Goal: Information Seeking & Learning: Learn about a topic

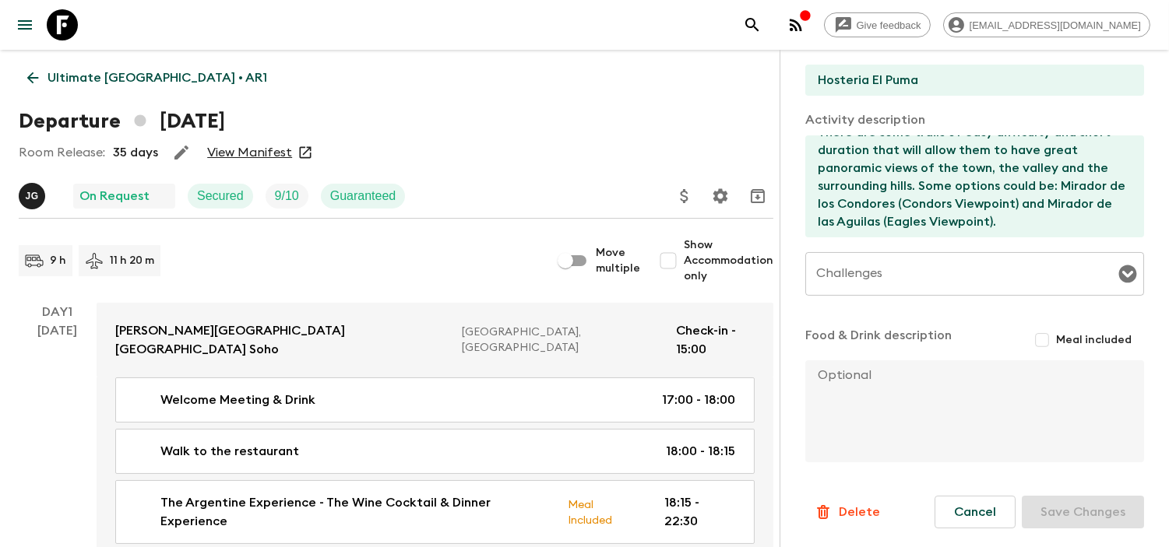
click at [252, 150] on link "View Manifest" at bounding box center [249, 153] width 85 height 16
click at [228, 154] on link "View Manifest" at bounding box center [249, 153] width 85 height 16
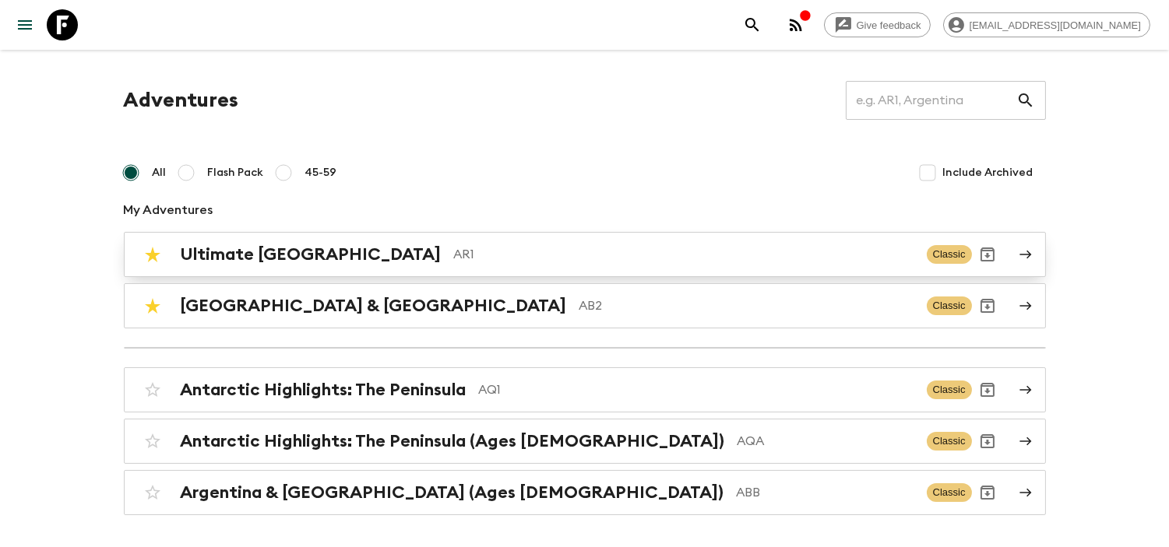
click at [454, 263] on p "AR1" at bounding box center [684, 254] width 460 height 19
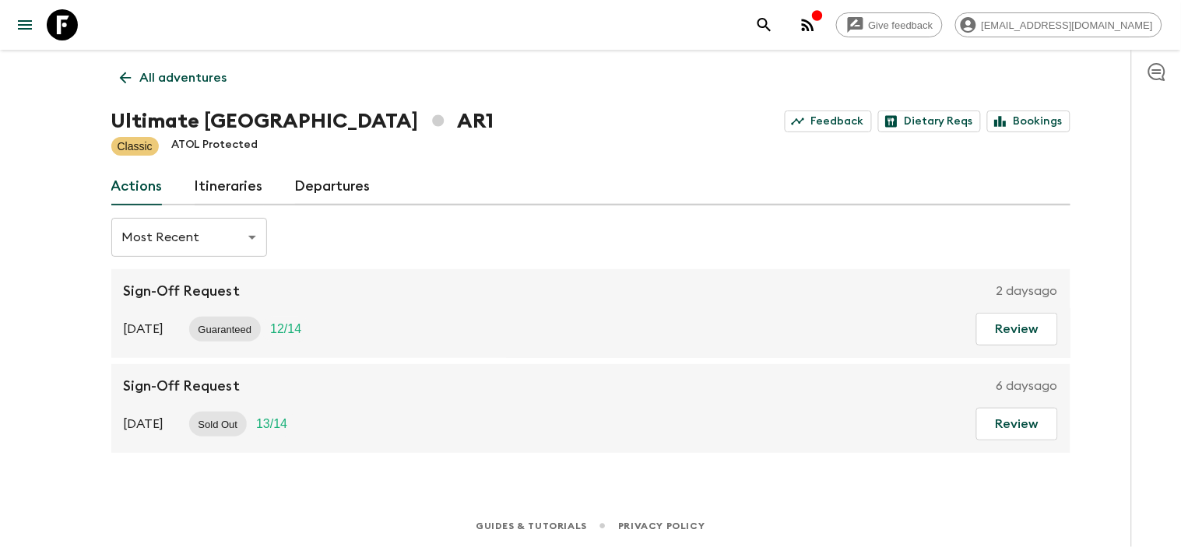
click at [166, 75] on p "All adventures" at bounding box center [183, 78] width 87 height 19
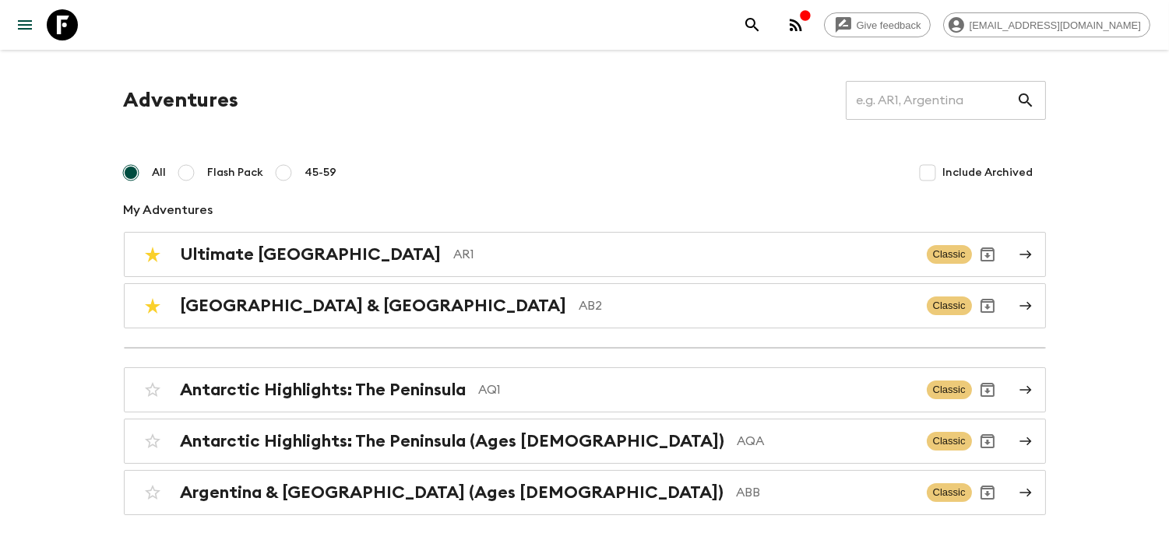
click at [363, 338] on div "Adventures ​ All Flash Pack 45-59 Include Archived My Adventures Ultimate Argen…" at bounding box center [584, 298] width 959 height 435
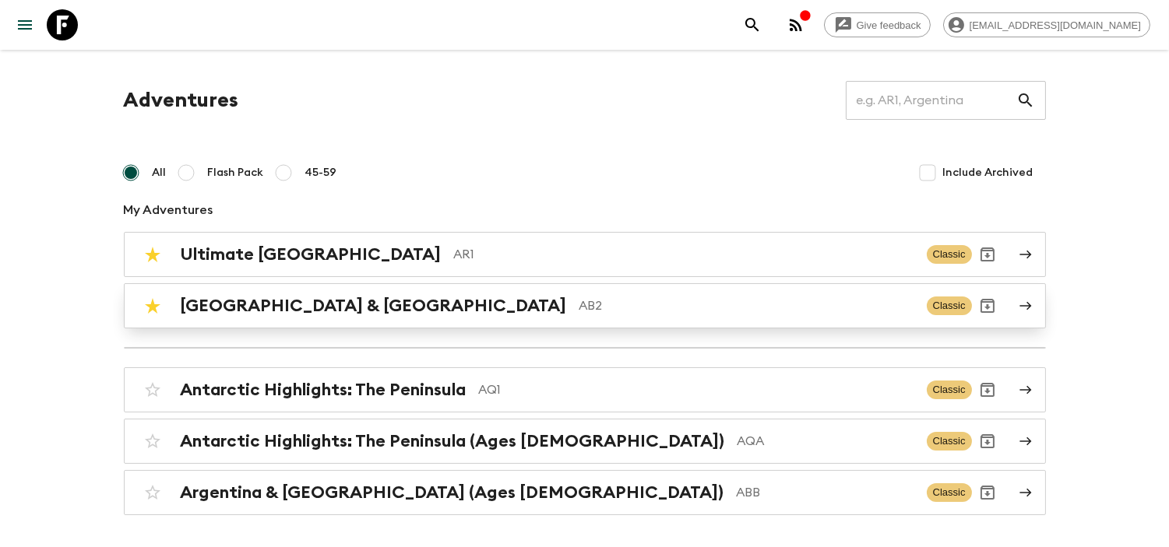
click at [579, 314] on p "AB2" at bounding box center [746, 306] width 335 height 19
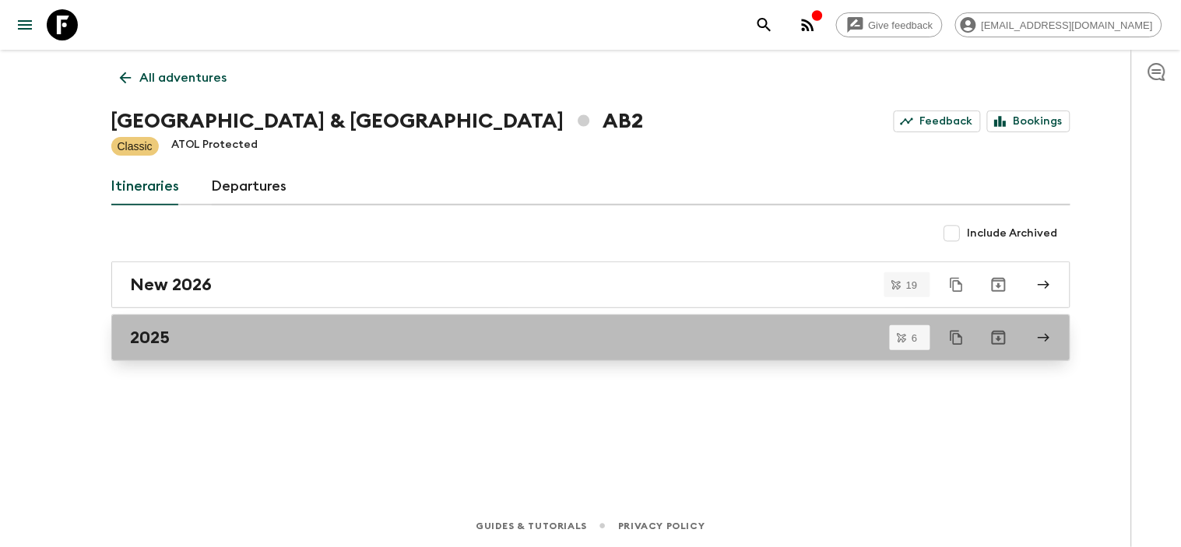
click at [218, 322] on link "2025" at bounding box center [590, 338] width 959 height 47
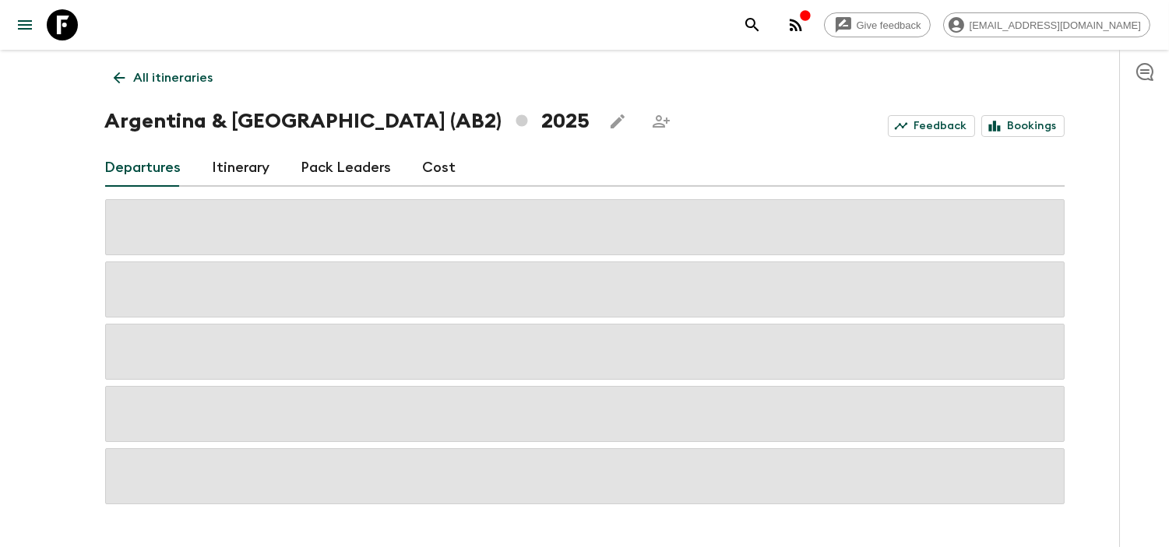
click at [255, 158] on link "Itinerary" at bounding box center [242, 168] width 58 height 37
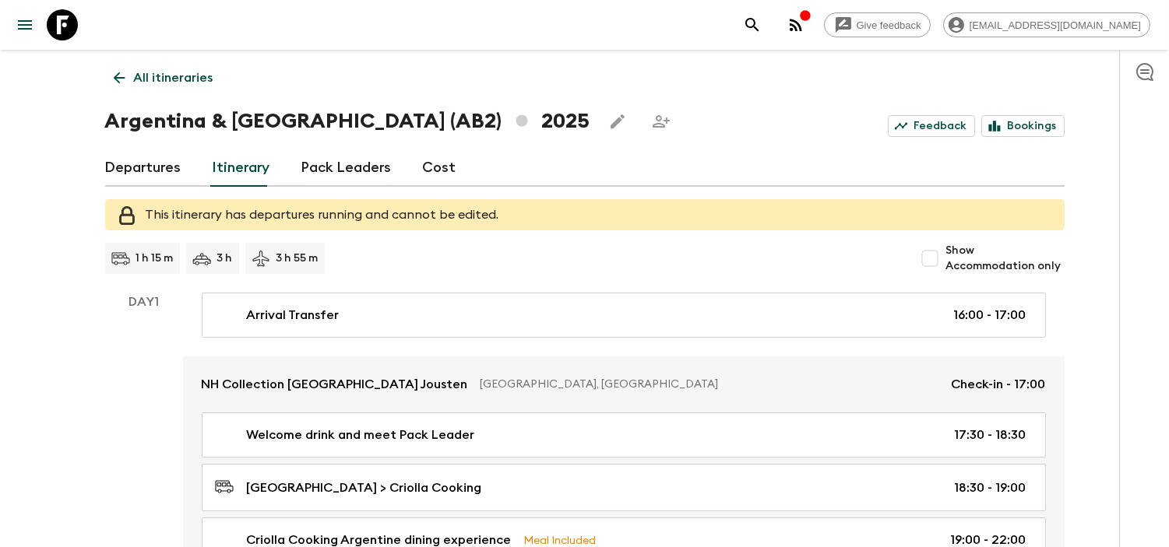
click at [150, 164] on link "Departures" at bounding box center [143, 168] width 76 height 37
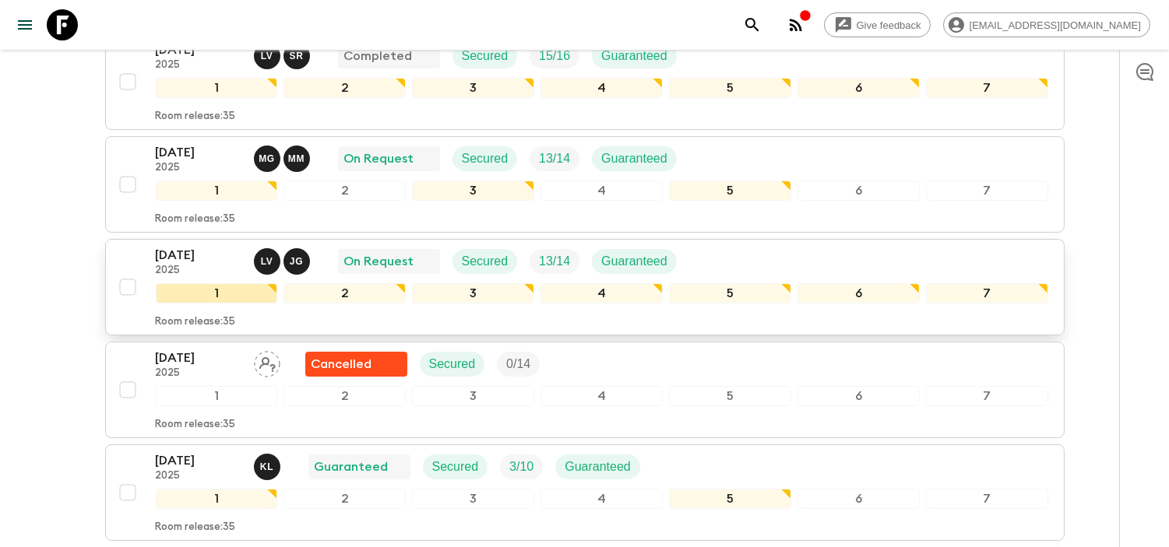
scroll to position [346, 0]
